Goal: Task Accomplishment & Management: Use online tool/utility

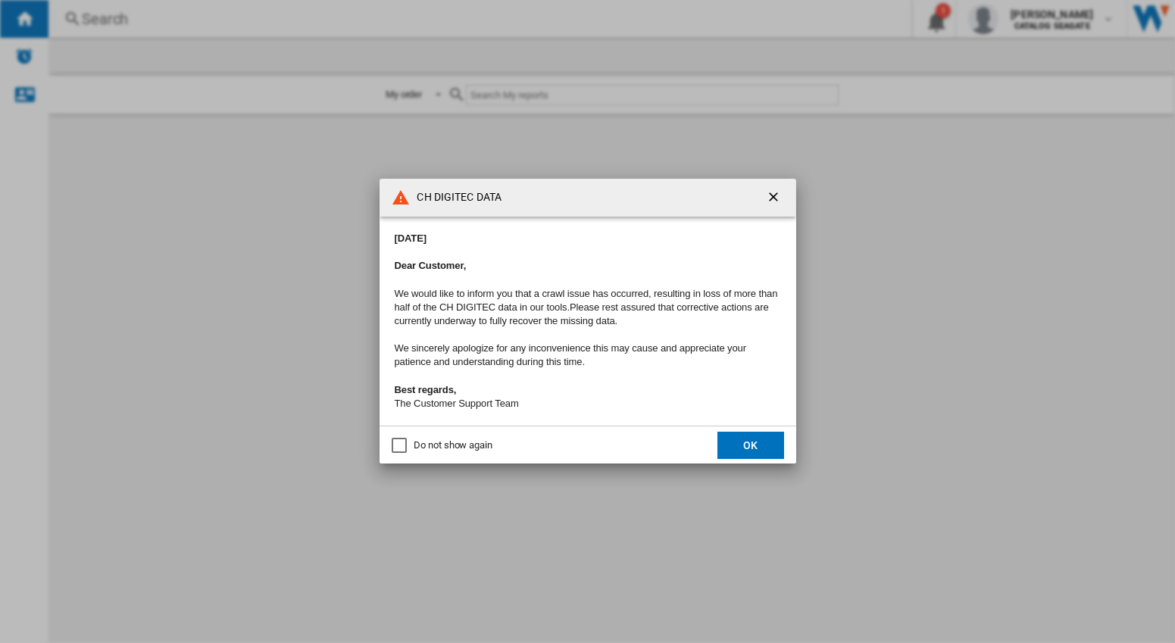
click at [758, 454] on button "OK" at bounding box center [751, 445] width 67 height 27
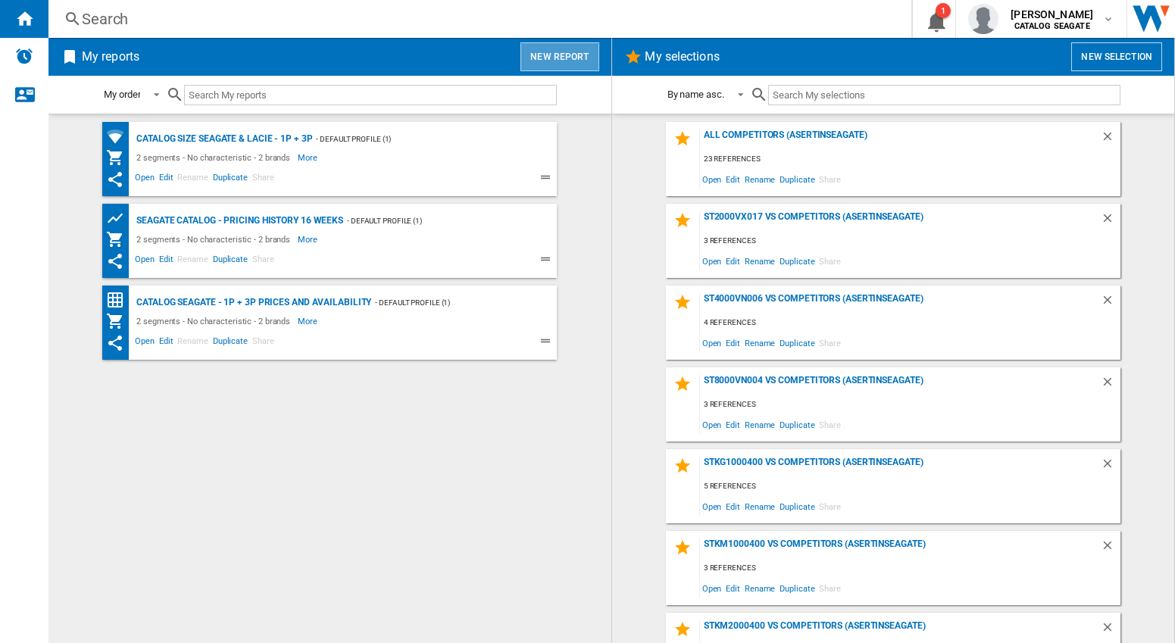
click at [578, 62] on button "New report" at bounding box center [560, 56] width 78 height 29
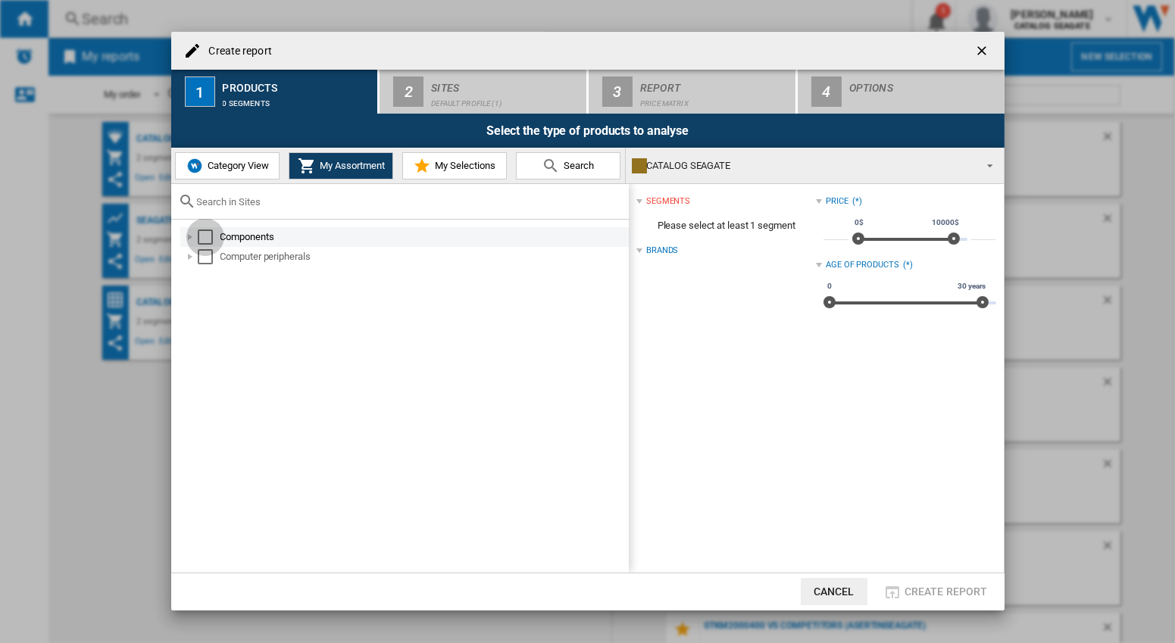
click at [206, 238] on div "Select" at bounding box center [205, 237] width 15 height 15
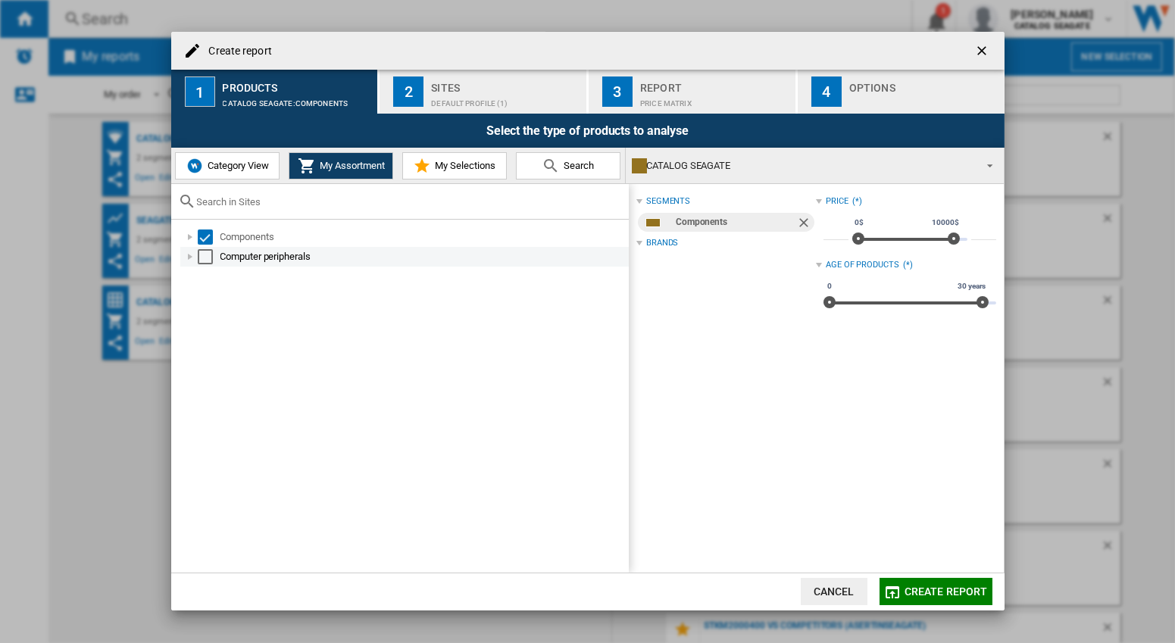
click at [209, 258] on div "Select" at bounding box center [205, 256] width 15 height 15
click at [209, 238] on div "Select" at bounding box center [205, 237] width 15 height 15
click at [208, 255] on div "Select" at bounding box center [205, 256] width 15 height 15
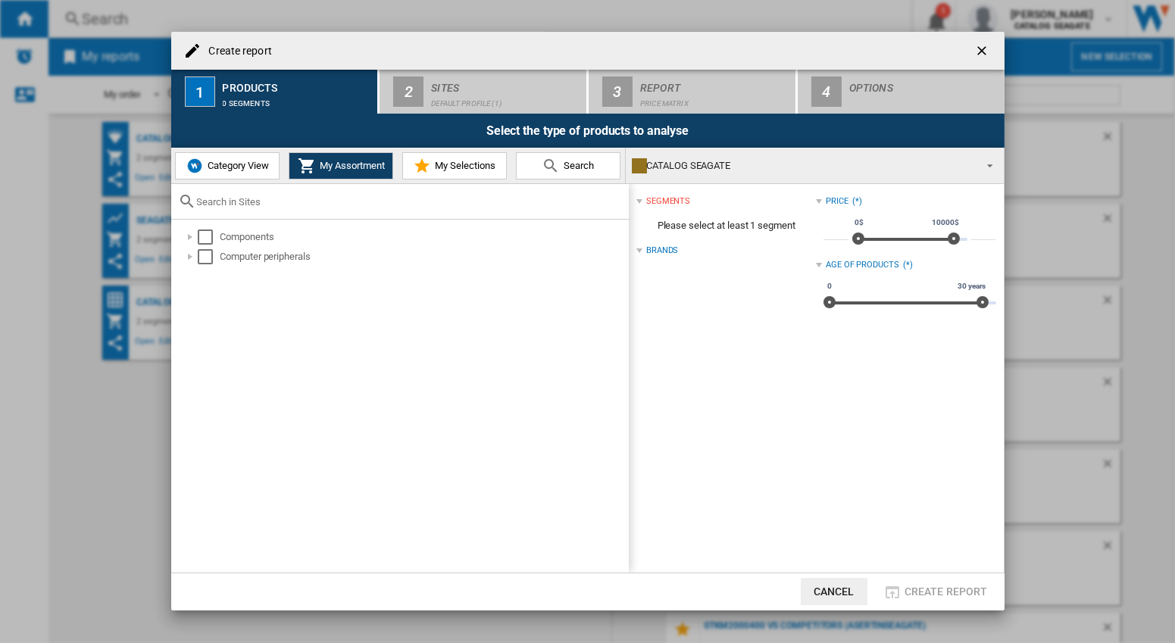
click at [232, 161] on span "Category View" at bounding box center [236, 165] width 65 height 11
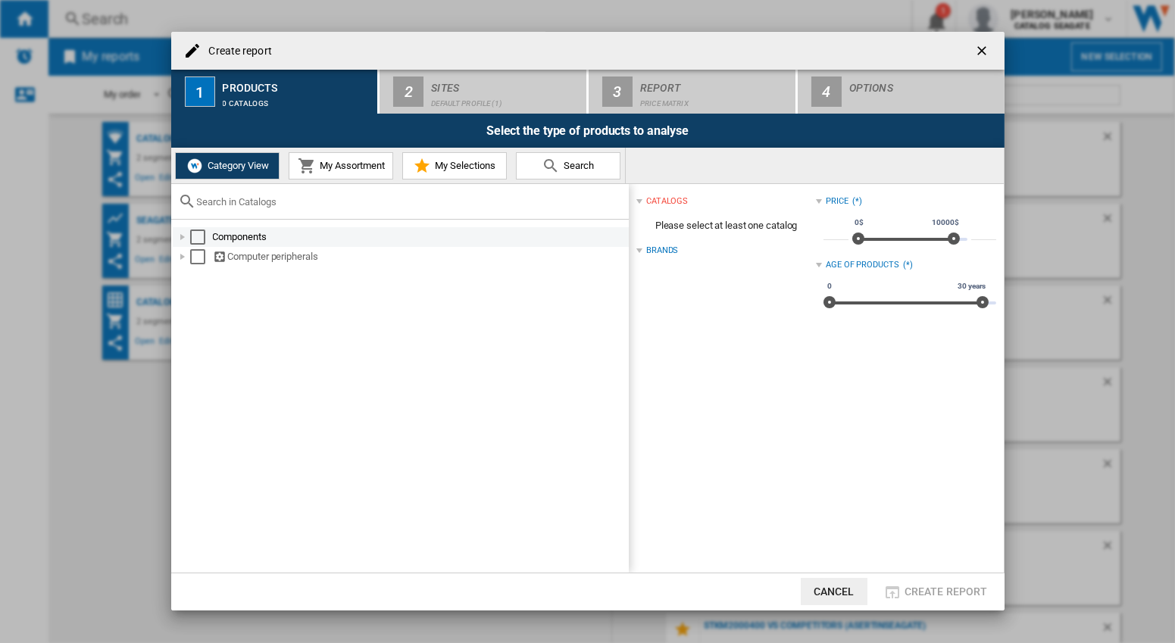
click at [199, 237] on div "Select" at bounding box center [197, 237] width 15 height 15
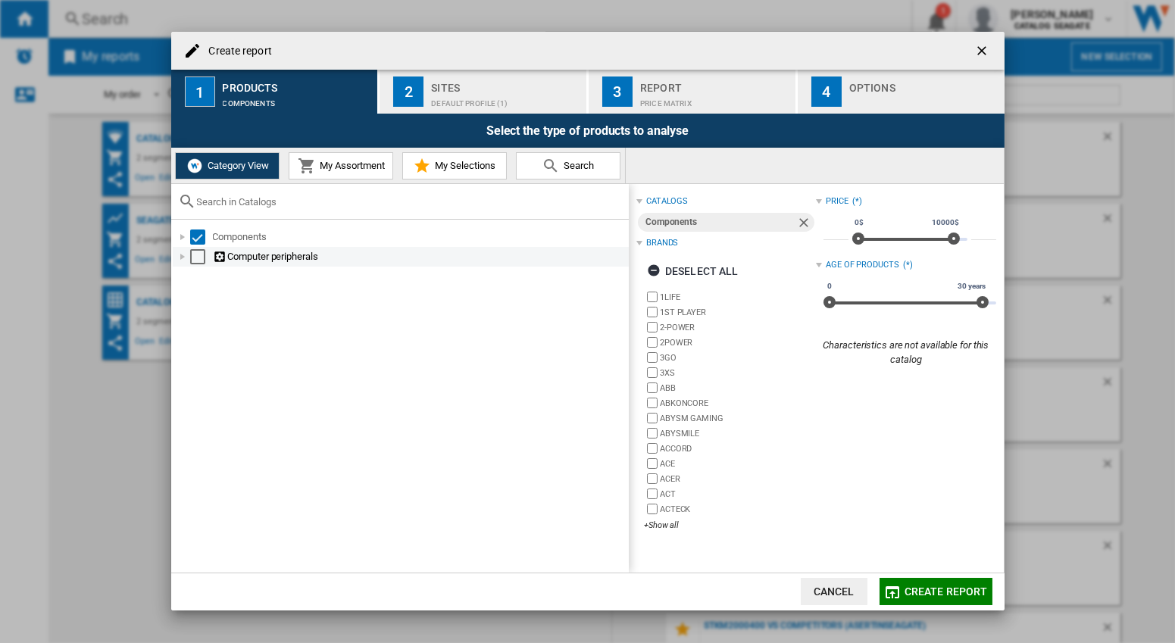
click at [193, 259] on div "Select" at bounding box center [197, 256] width 15 height 15
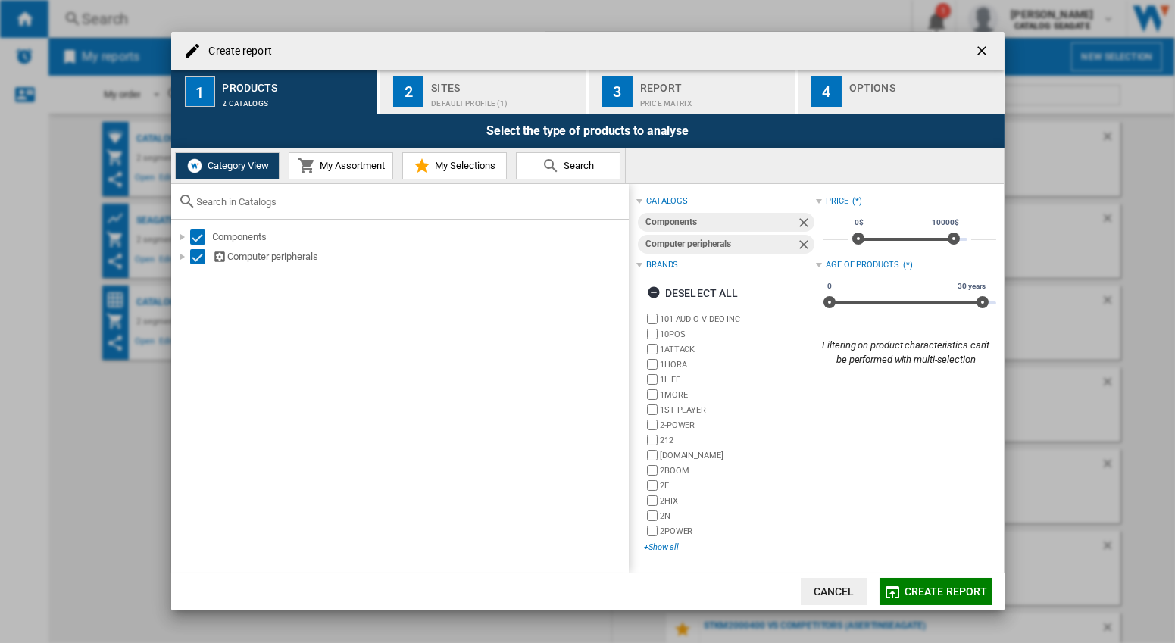
click at [665, 551] on div "+Show all" at bounding box center [730, 547] width 172 height 11
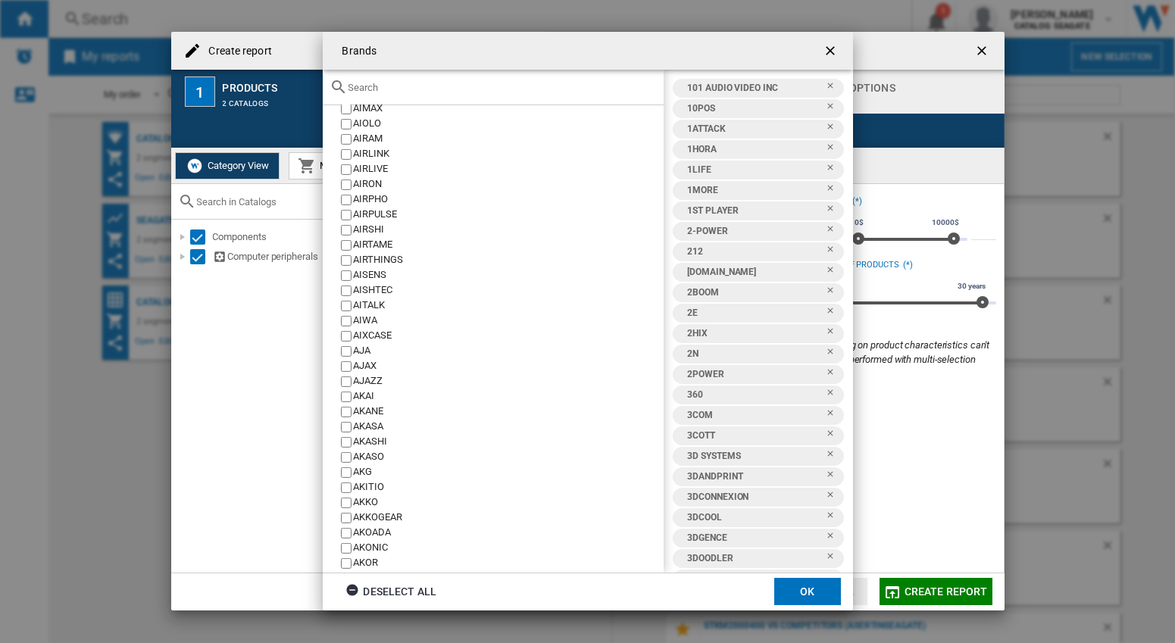
scroll to position [50580, 0]
click at [813, 598] on button "OK" at bounding box center [807, 591] width 67 height 27
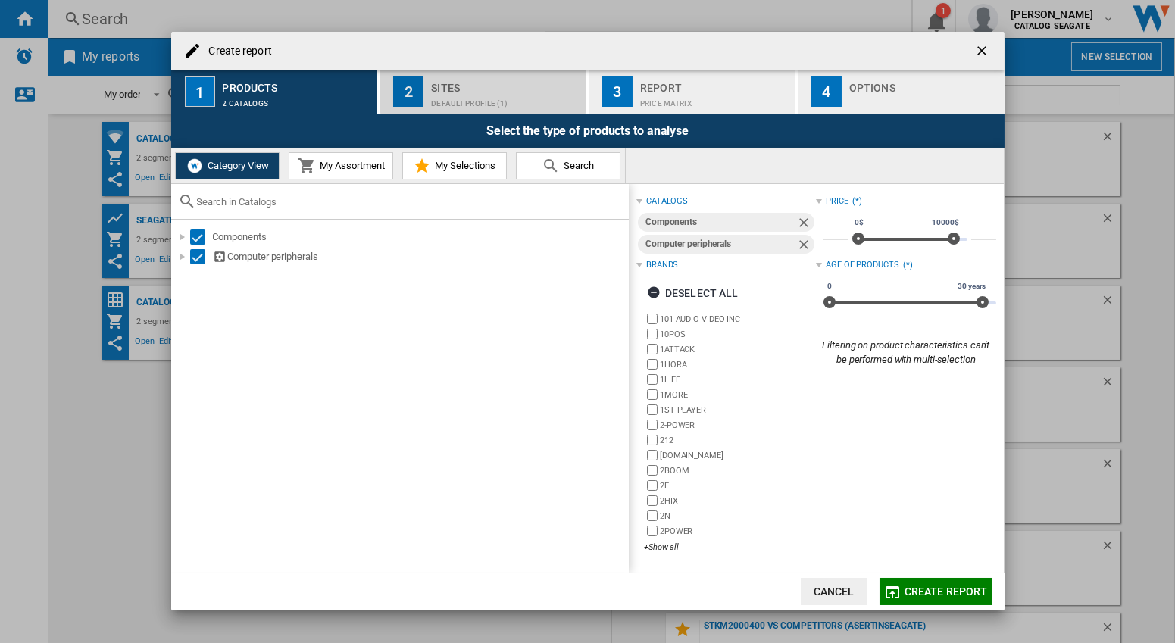
click at [464, 90] on div "Sites" at bounding box center [505, 84] width 149 height 16
click at [442, 89] on div "Sites" at bounding box center [505, 84] width 149 height 16
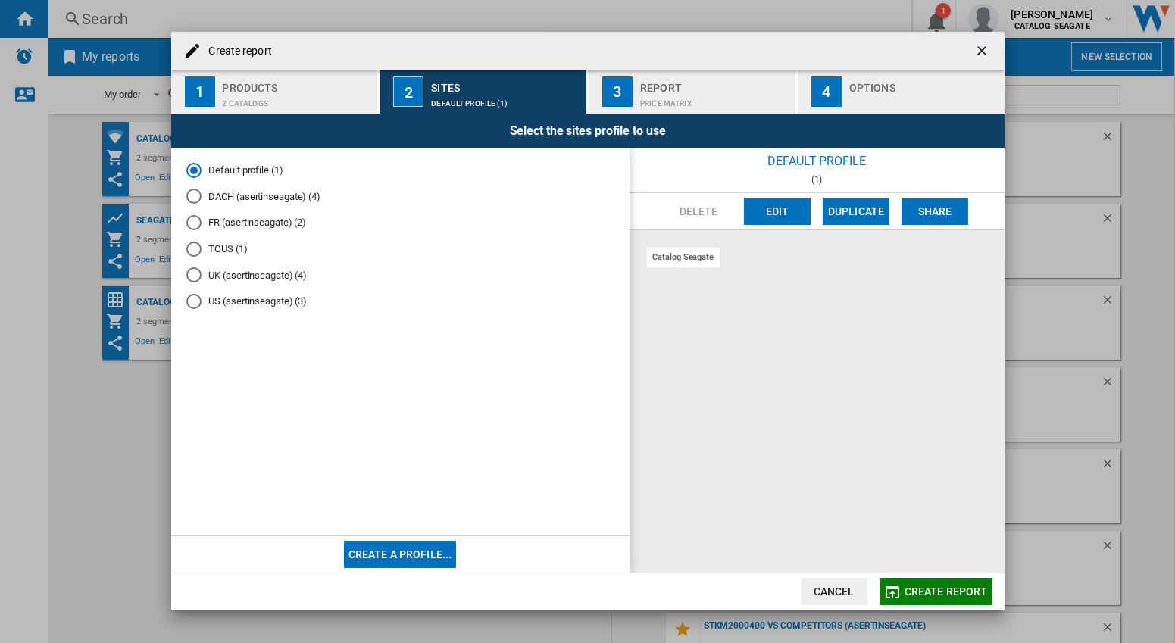
click at [264, 281] on md-radio-button "UK (asertinseagate) (4)" at bounding box center [400, 275] width 428 height 14
click at [261, 305] on md-radio-button "US (asertinseagate) (3)" at bounding box center [400, 302] width 428 height 14
click at [762, 213] on button "Edit" at bounding box center [777, 211] width 67 height 27
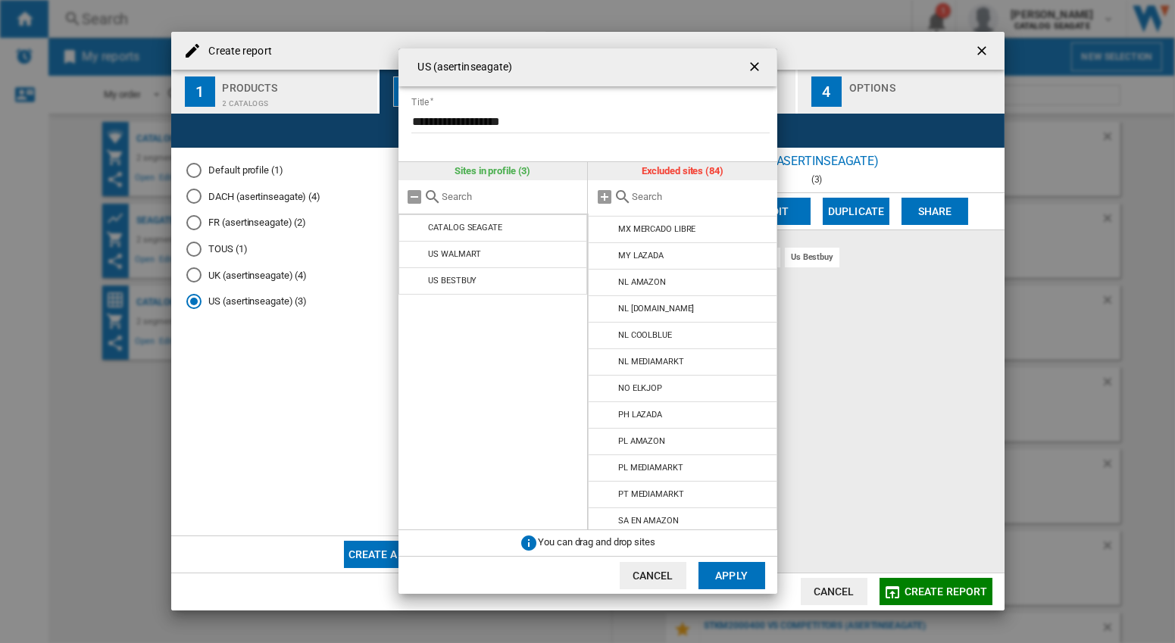
scroll to position [1928, 0]
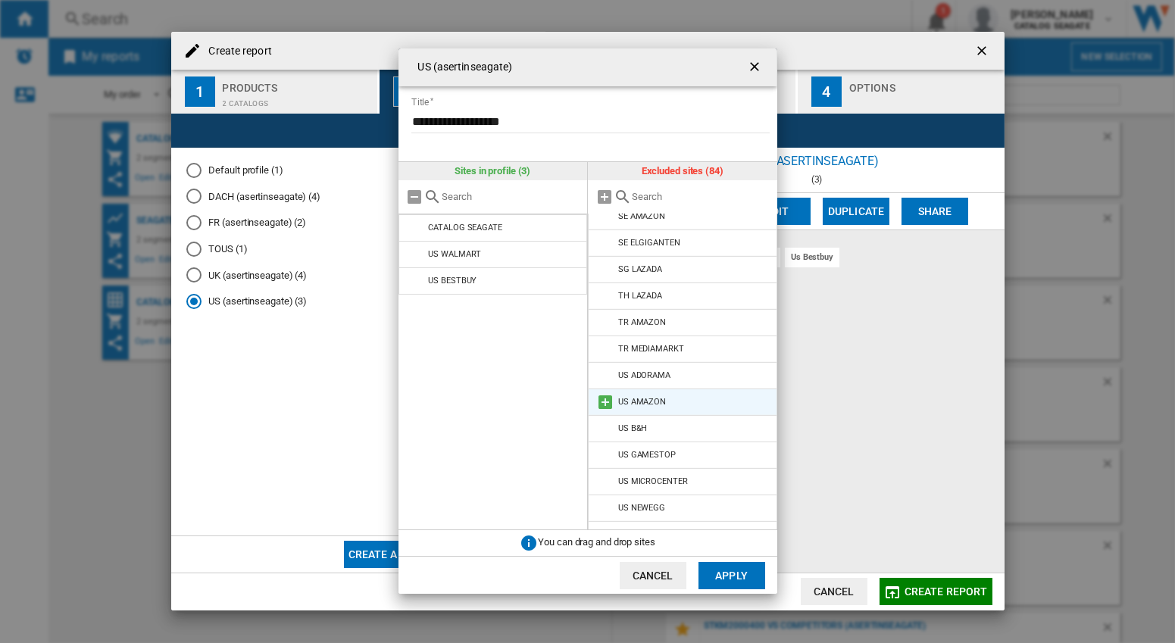
click at [603, 393] on md-icon at bounding box center [605, 402] width 18 height 18
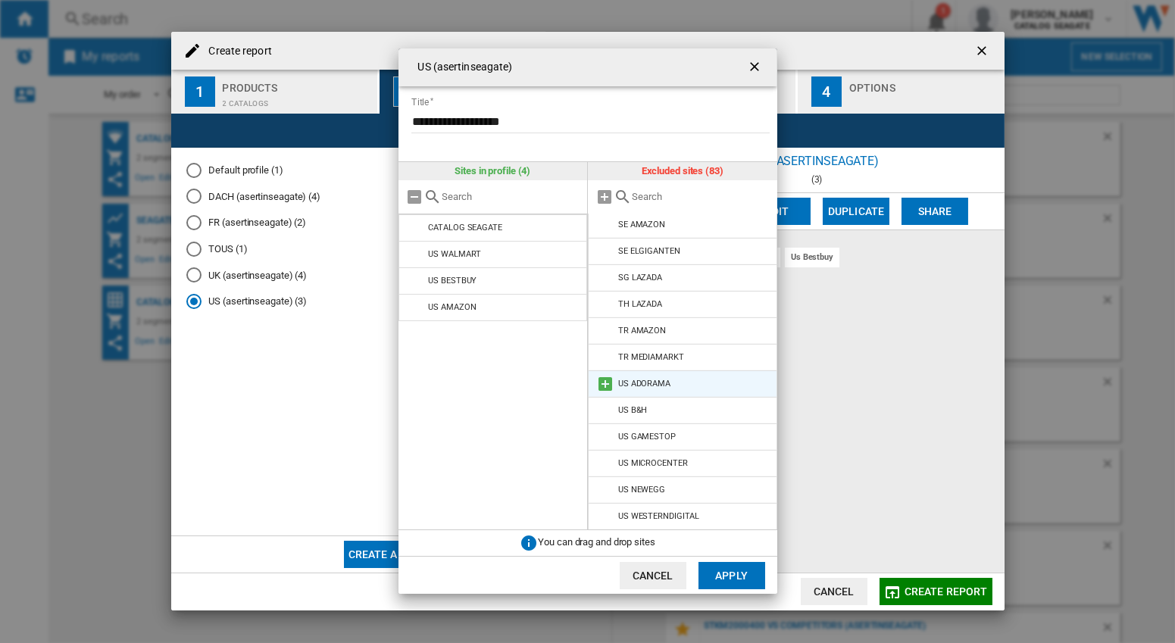
scroll to position [1901, 0]
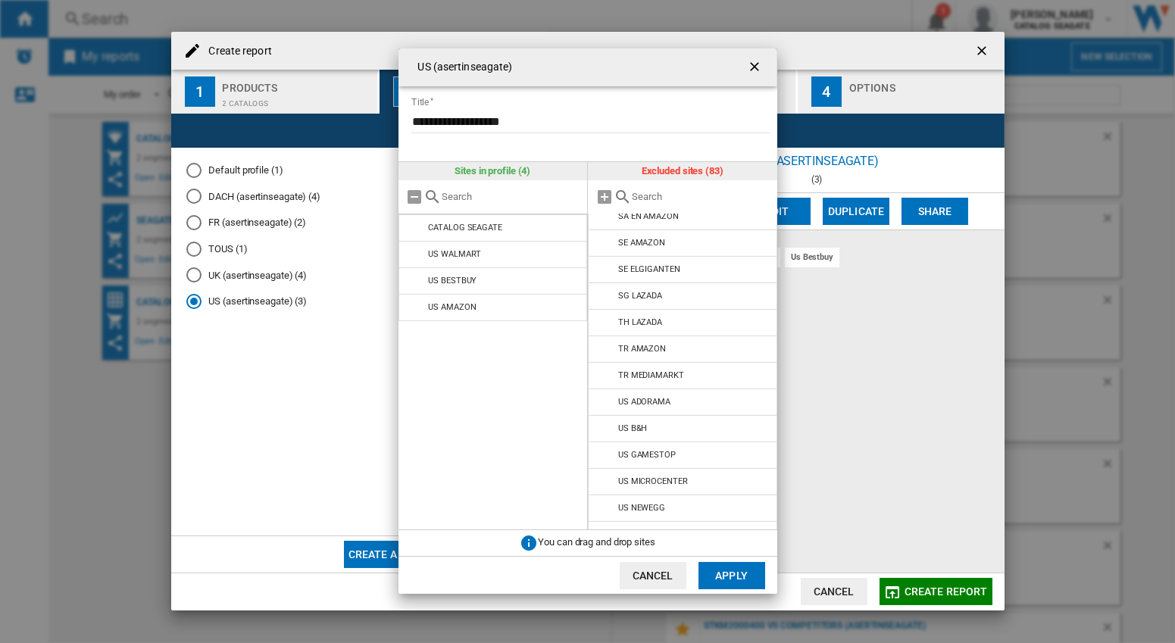
click at [733, 574] on button "Apply" at bounding box center [732, 575] width 67 height 27
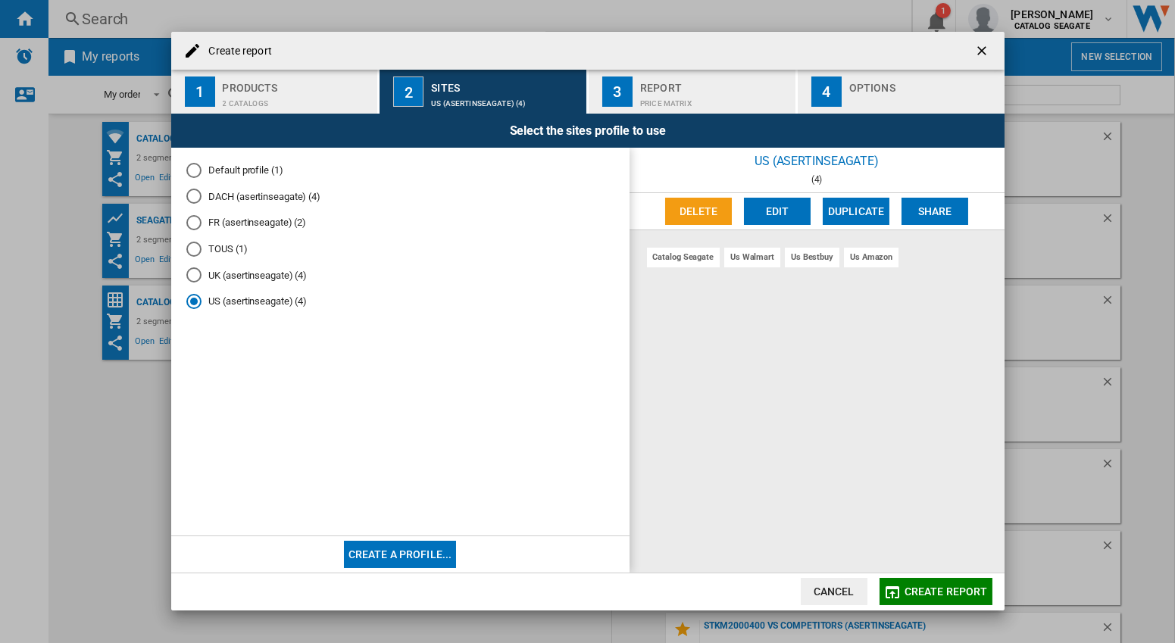
click at [960, 587] on span "Create report" at bounding box center [946, 592] width 83 height 12
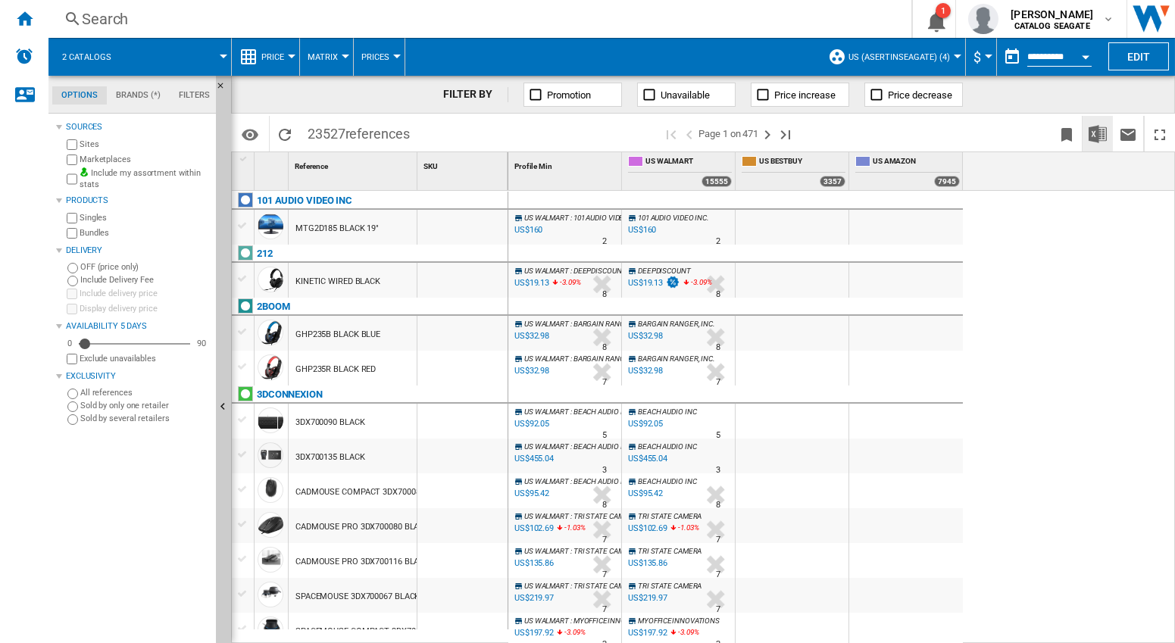
click at [1095, 133] on img "Download in Excel" at bounding box center [1098, 134] width 18 height 18
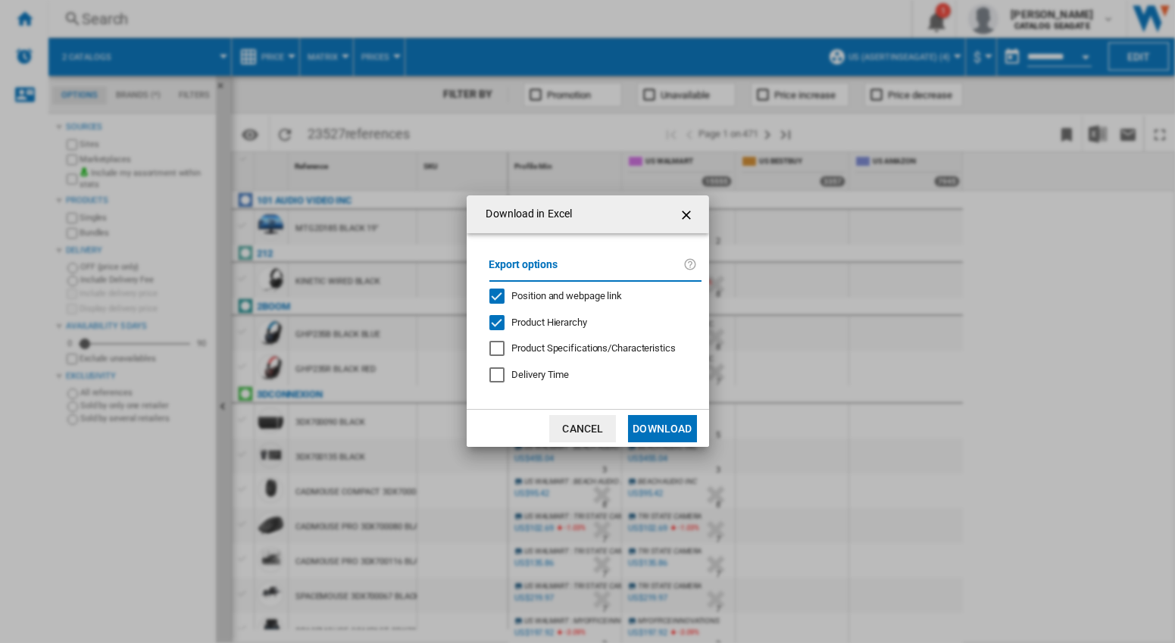
click at [502, 320] on div "Product Hierarchy" at bounding box center [496, 322] width 15 height 15
click at [502, 292] on div "Position and webpage link" at bounding box center [496, 296] width 15 height 15
click at [659, 430] on button "Download" at bounding box center [662, 428] width 68 height 27
